Goal: Task Accomplishment & Management: Complete application form

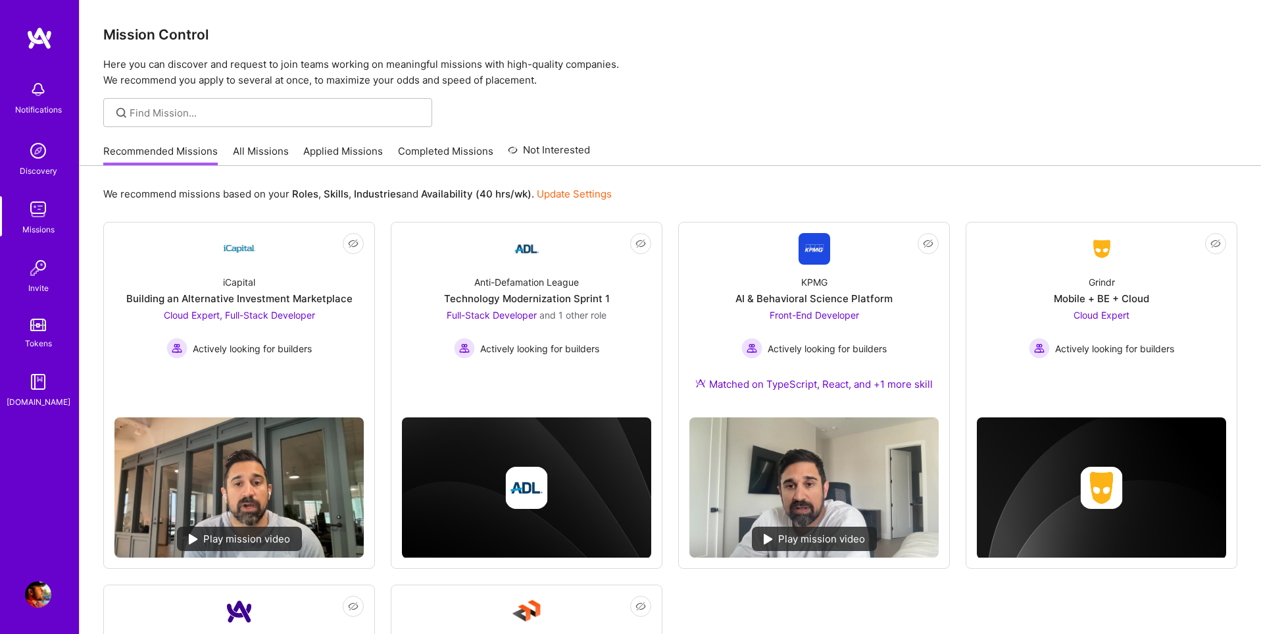
click at [362, 152] on link "Applied Missions" at bounding box center [343, 155] width 80 height 22
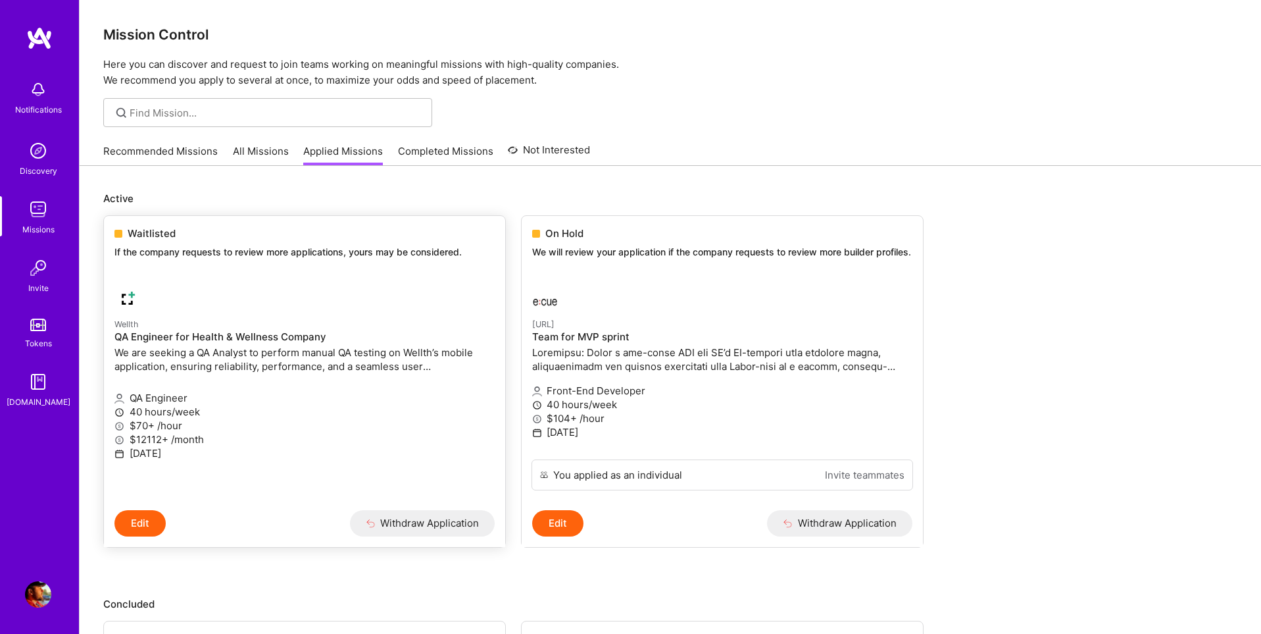
click at [129, 328] on small "Wellth" at bounding box center [126, 324] width 24 height 10
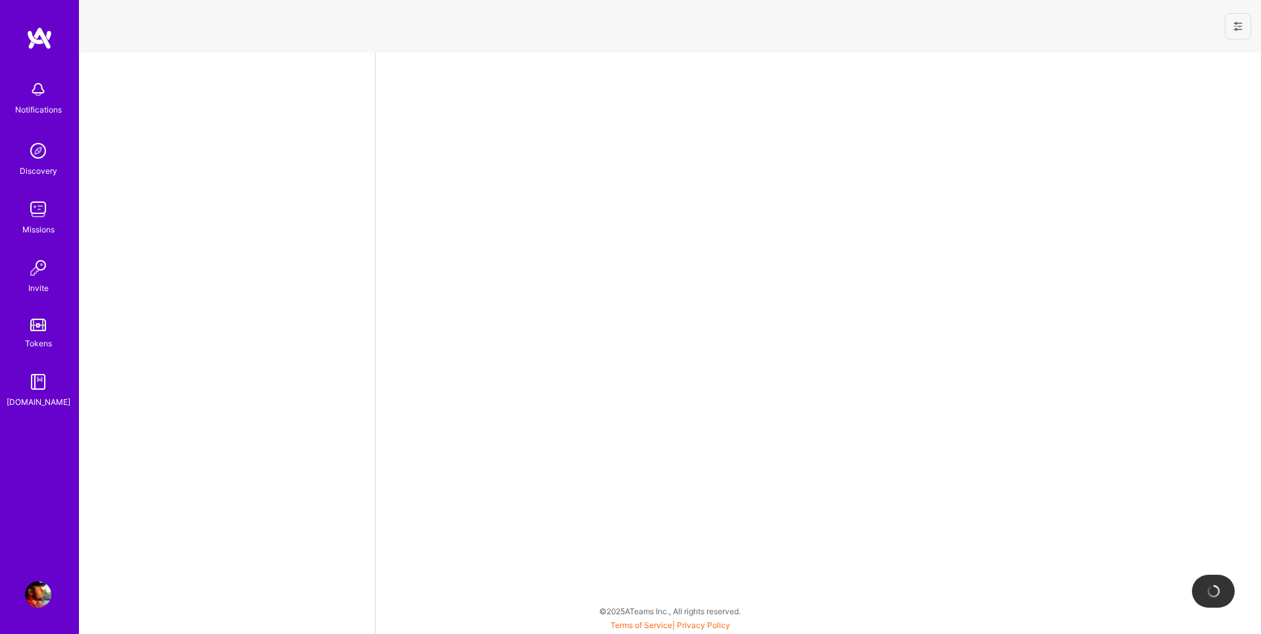
select select "US"
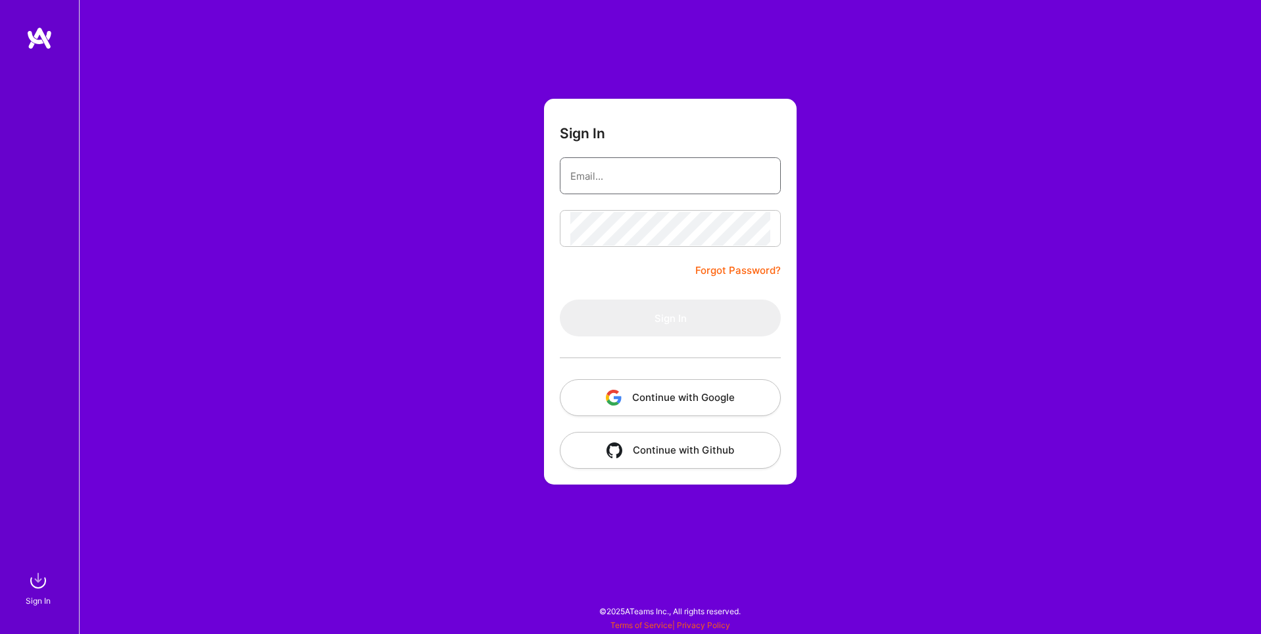
type input "sarahjanemills@gmail.com"
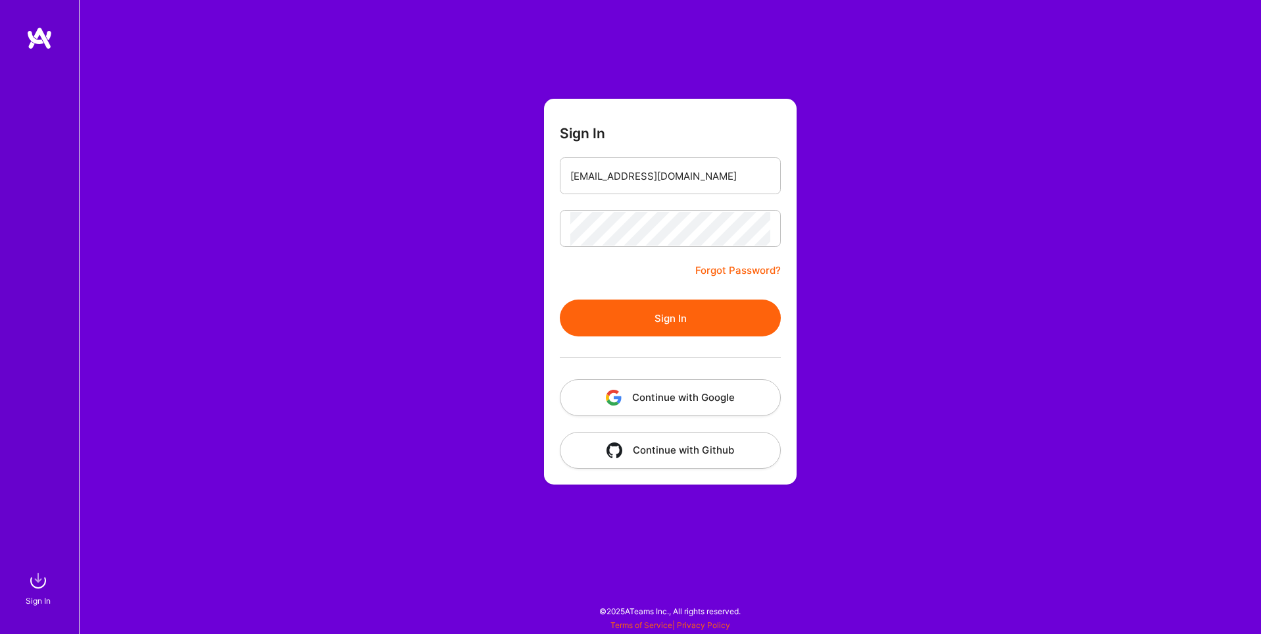
click at [730, 399] on button "Continue with Google" at bounding box center [670, 397] width 221 height 37
